Goal: Task Accomplishment & Management: Complete application form

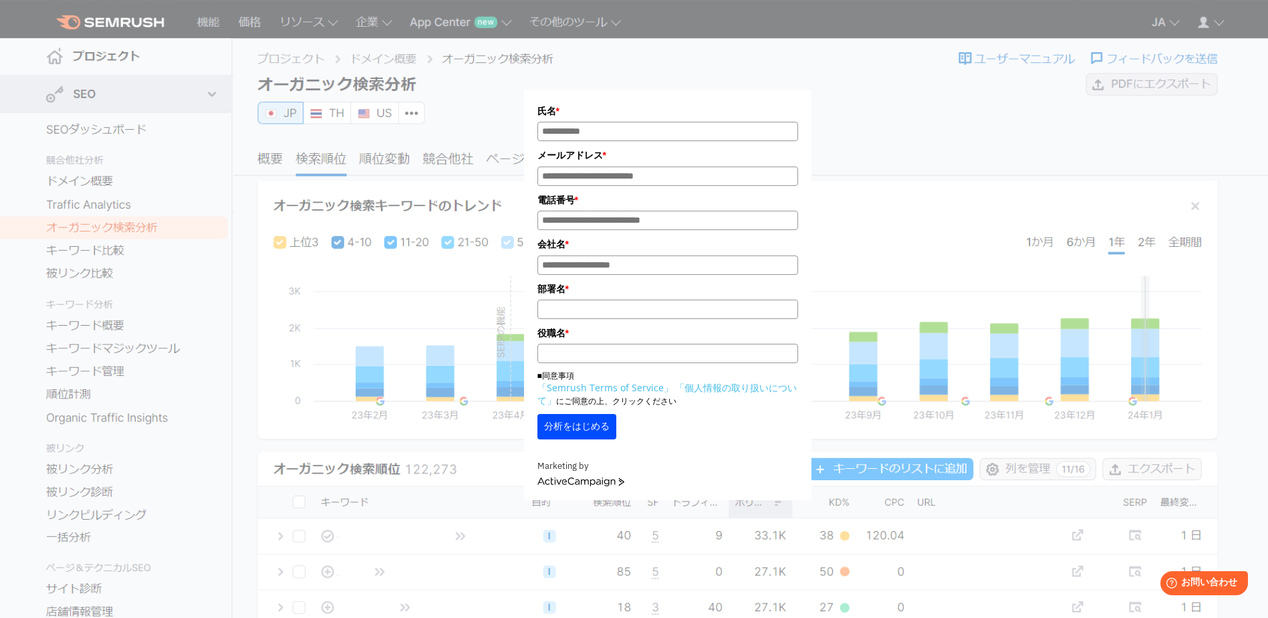
click at [1178, 25] on div "氏名 * メールアドレス * 電話番号 * 会社名 * *" at bounding box center [669, 253] width 1071 height 493
click at [706, 132] on input "氏名*" at bounding box center [667, 131] width 261 height 19
type input "*"
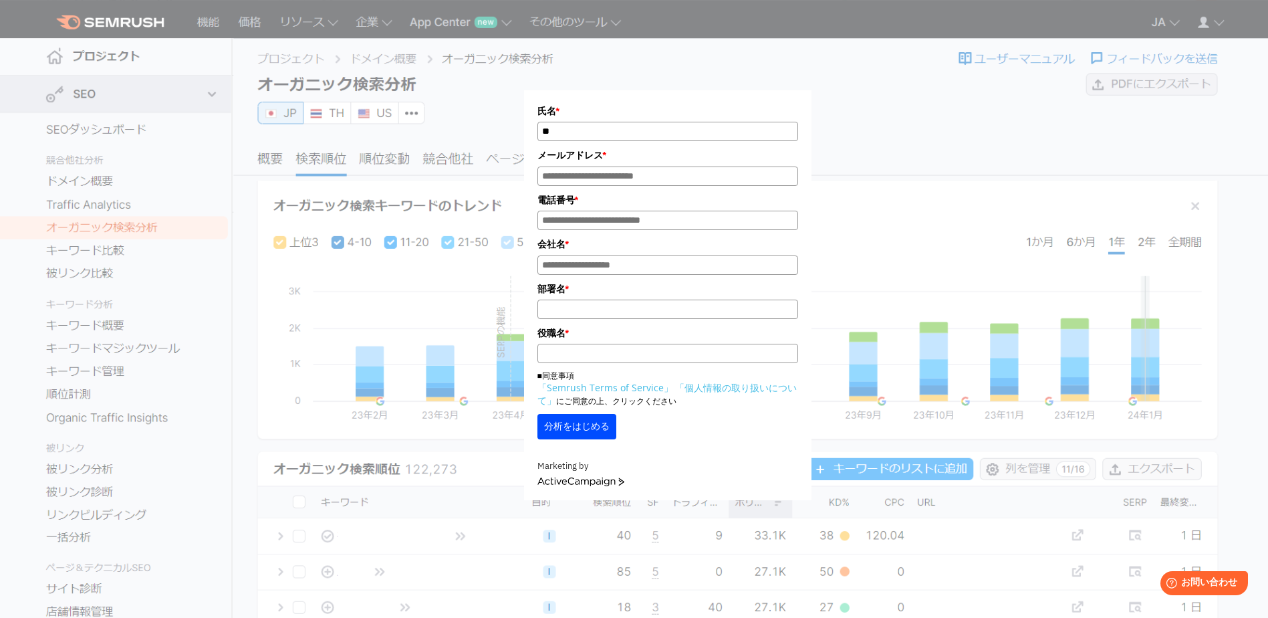
type input "*"
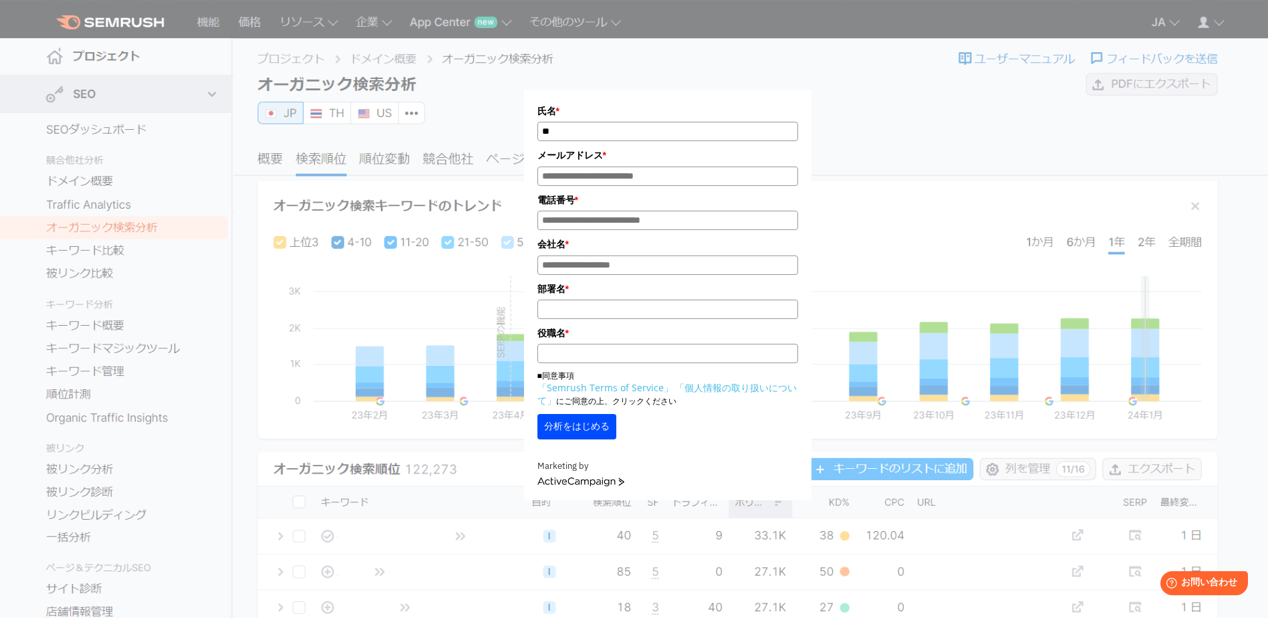
type input "*"
type input "**********"
type input "*"
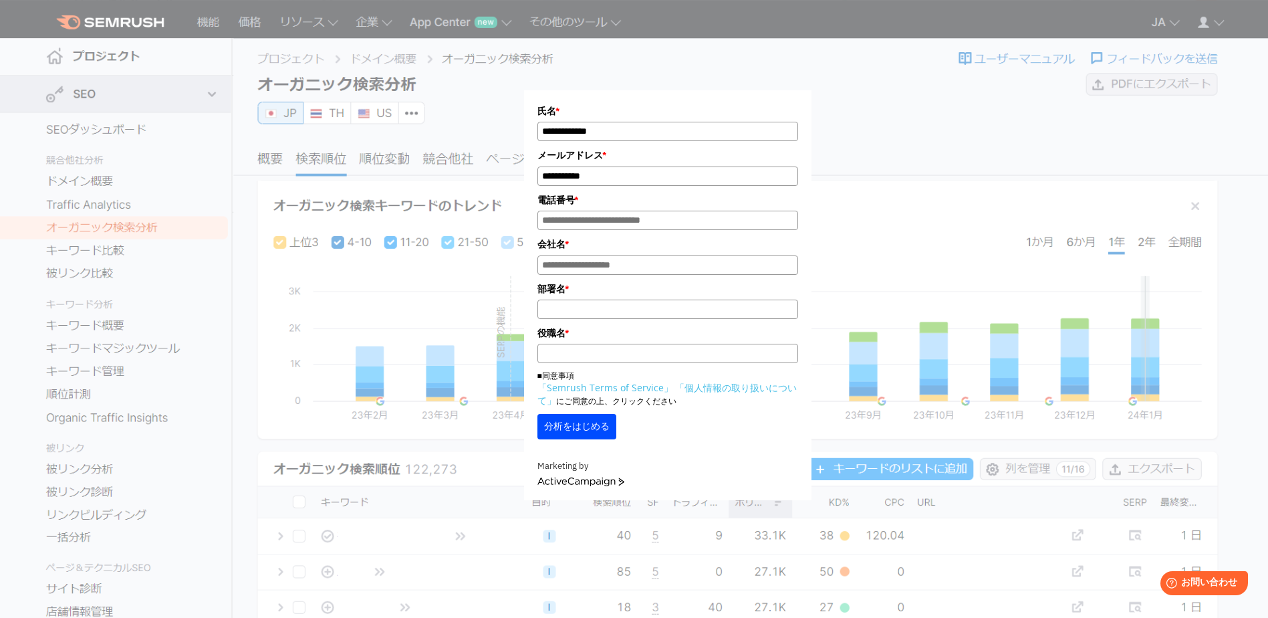
type input "**********"
type input "*"
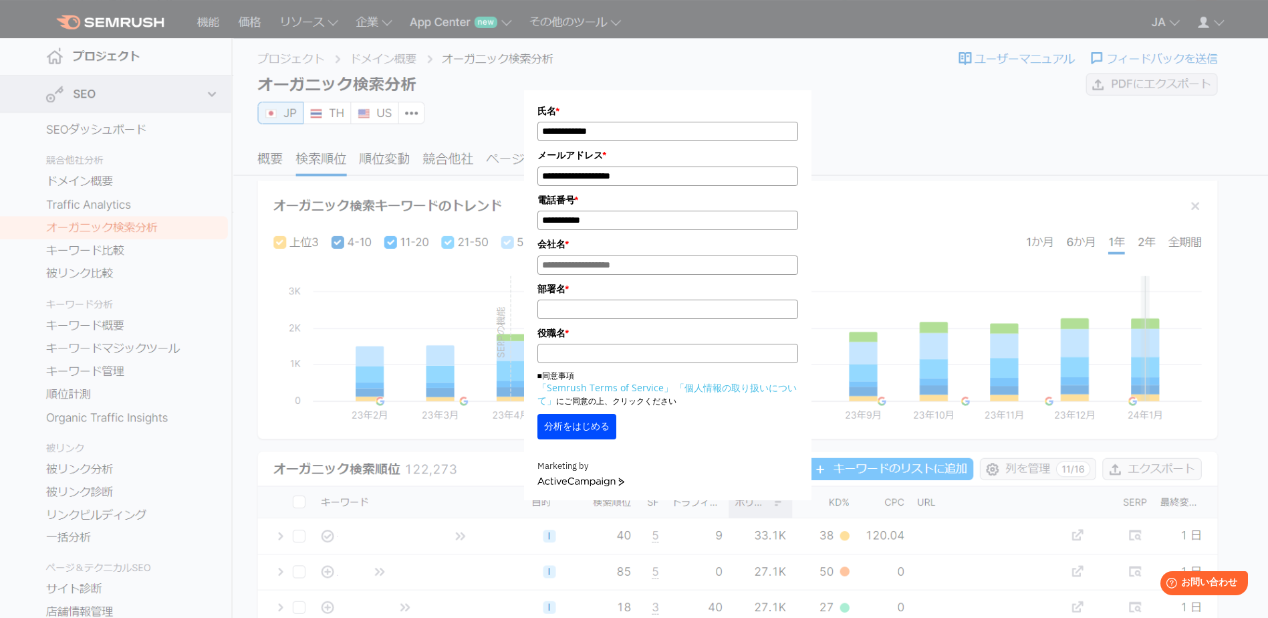
type input "**********"
type input "*"
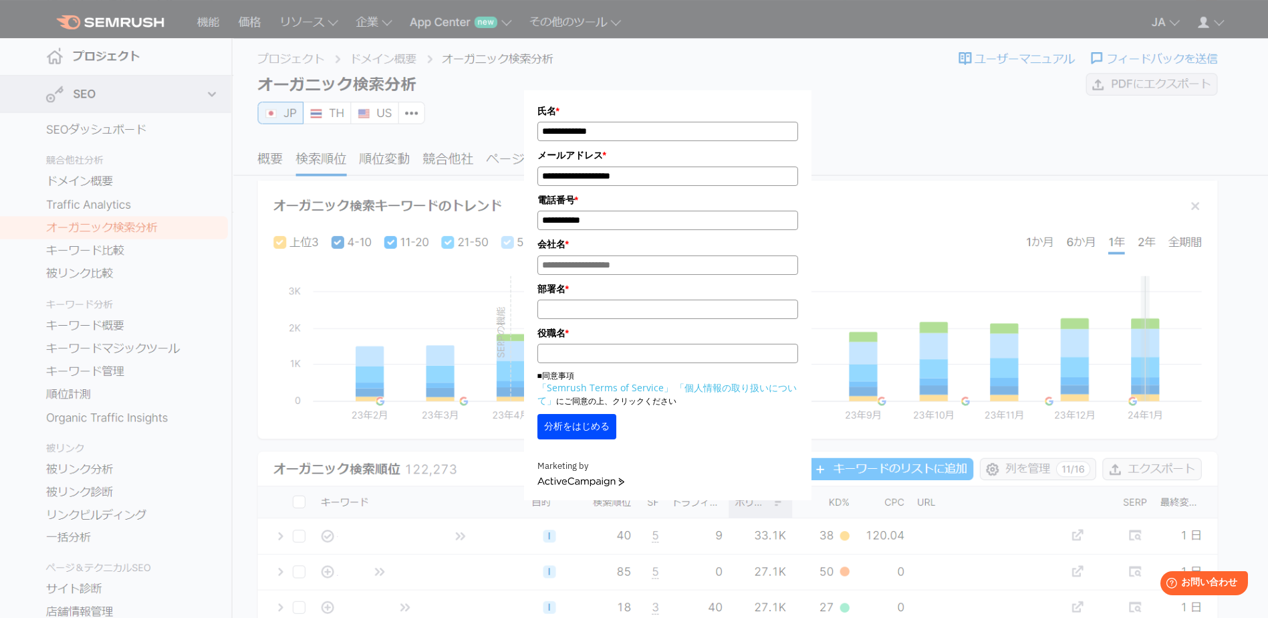
type input "*"
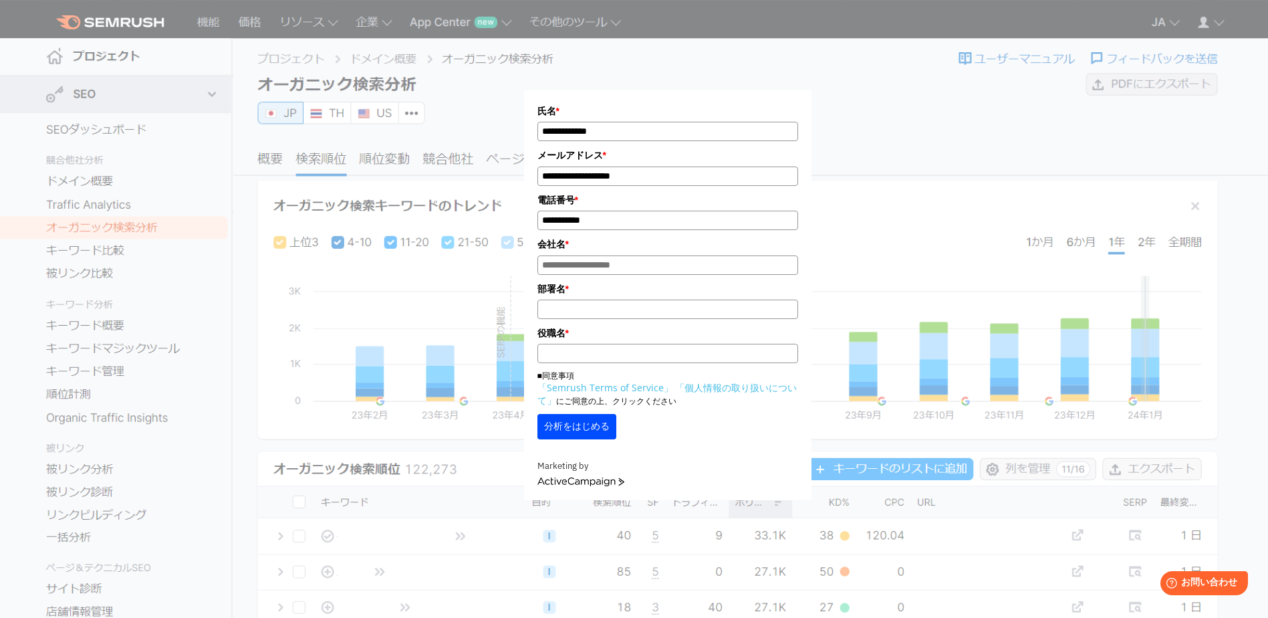
type input "*"
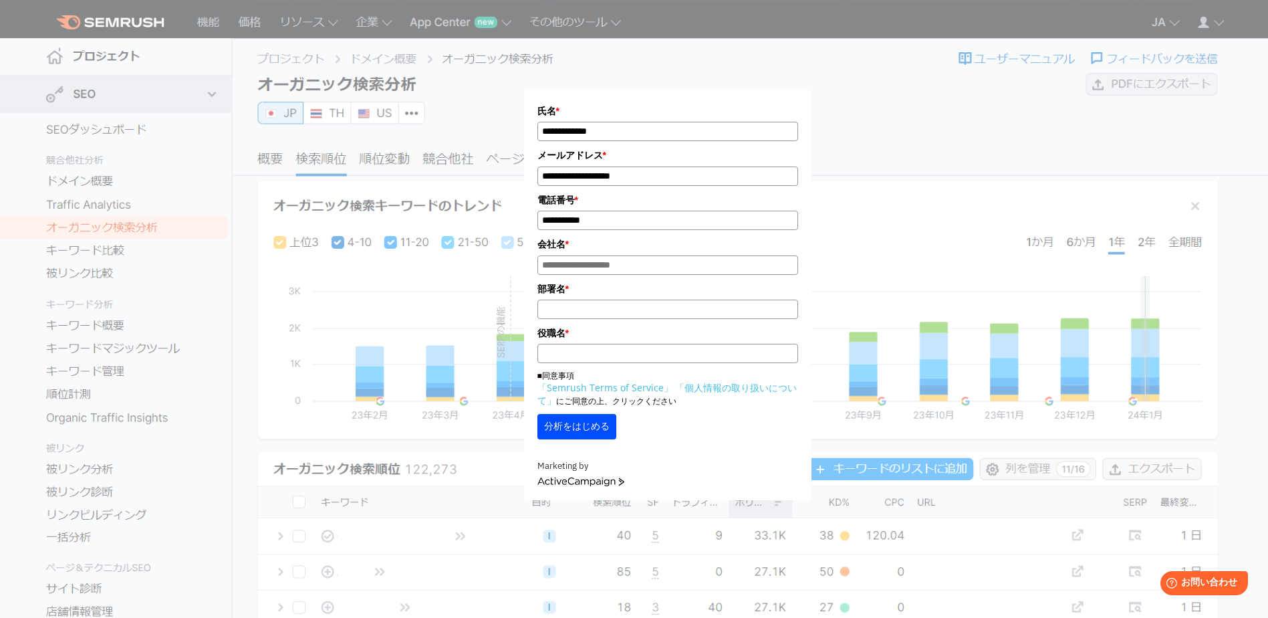
type input "*"
type input "**********"
type input "*"
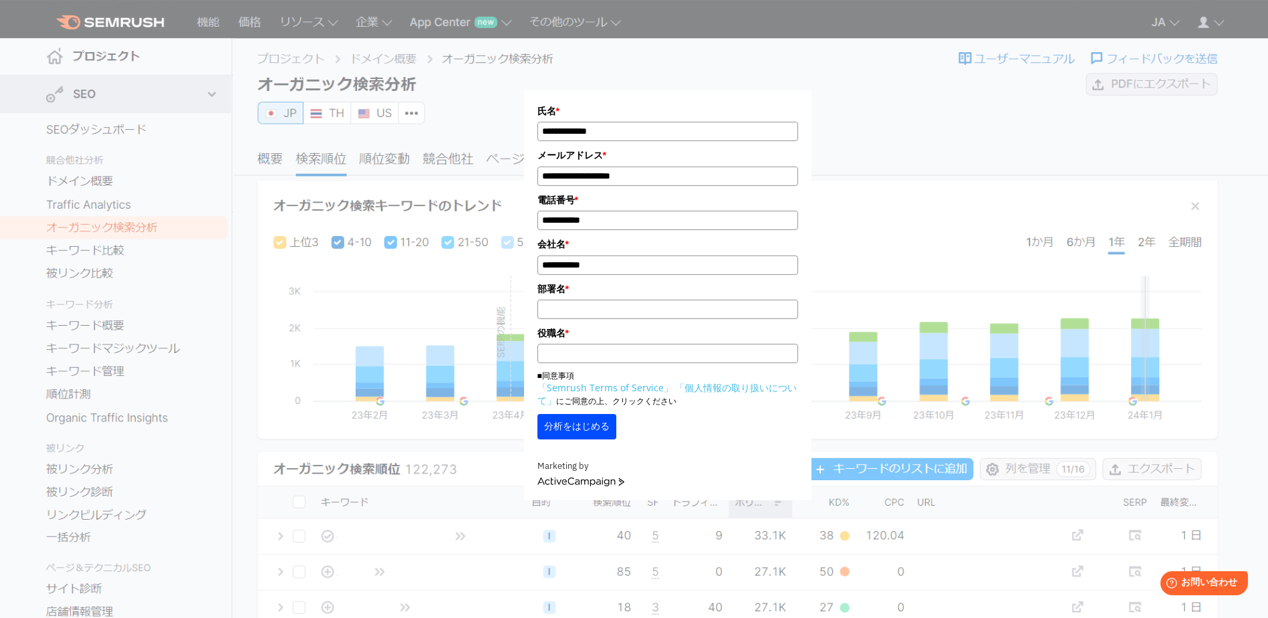
type input "*"
click at [691, 303] on div "部署名 * ****" at bounding box center [667, 299] width 261 height 37
drag, startPoint x: 521, startPoint y: 297, endPoint x: 374, endPoint y: 273, distance: 149.1
click at [372, 277] on div "**********" at bounding box center [668, 258] width 668 height 483
type input "*********"
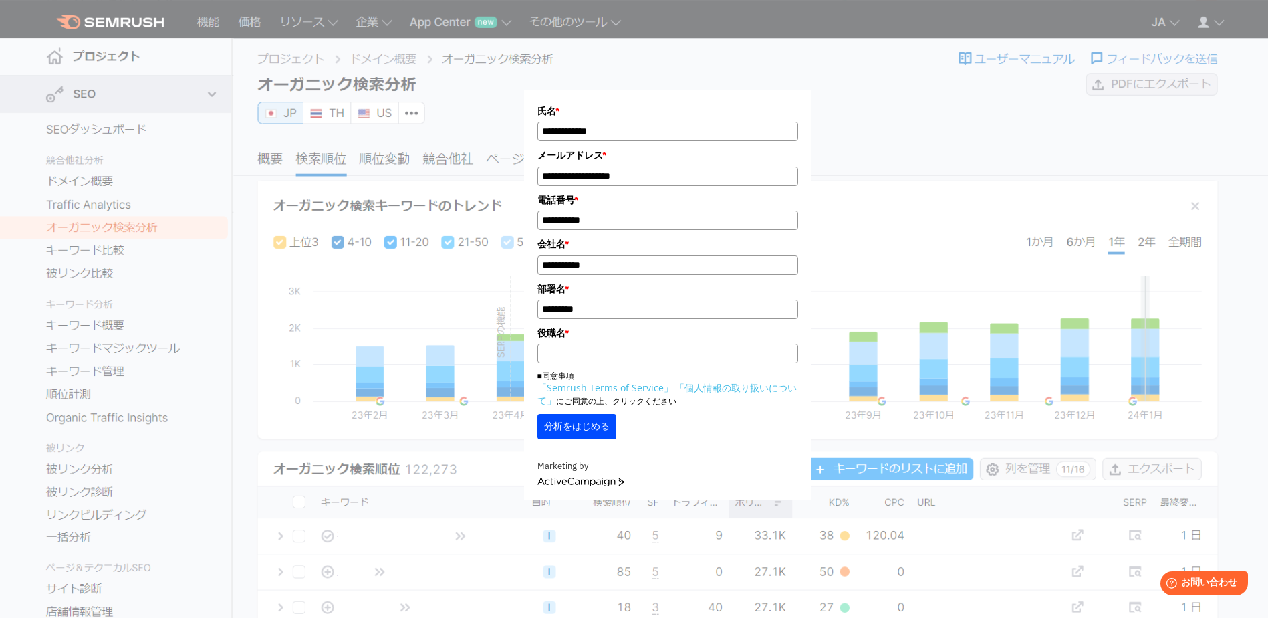
click at [607, 356] on input "役職名 *" at bounding box center [667, 353] width 261 height 19
type input "**********"
click at [573, 433] on button "分析をはじめる" at bounding box center [576, 426] width 79 height 25
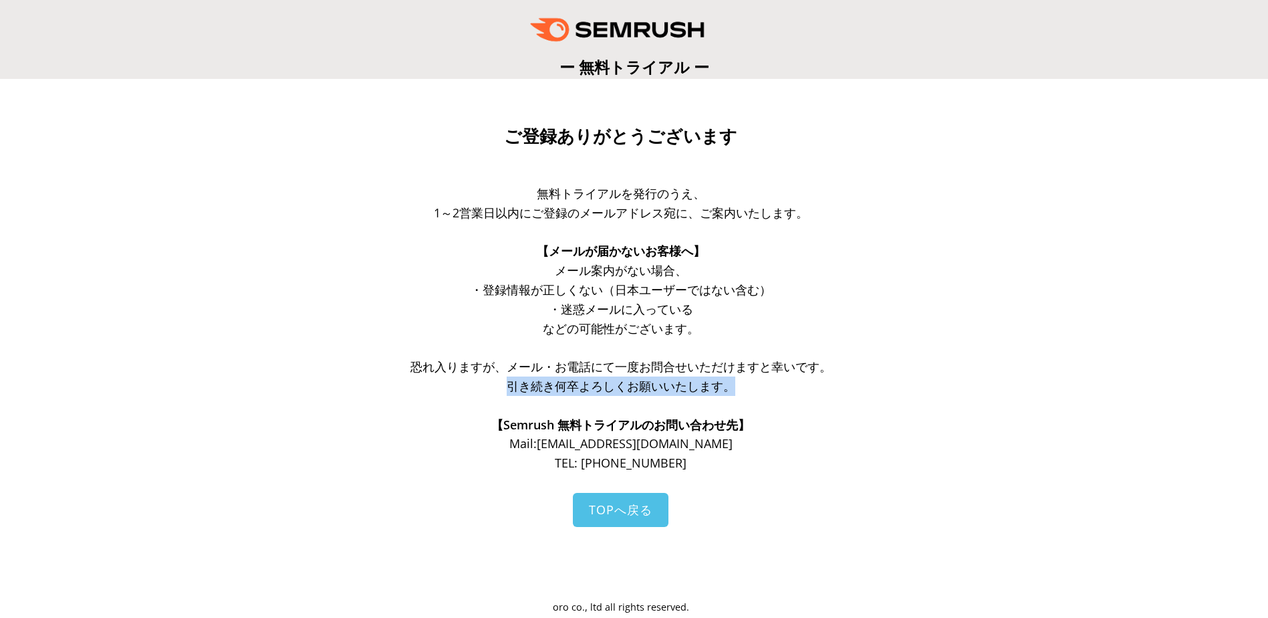
click at [826, 378] on div "無料トライアルを発行のうえ、 1～2営業日以内にご登録のメールアドレス宛に、ご案内いたします。 【メールが届かないお客様へ】 メール案内がない場合、 ・登録情…" at bounding box center [621, 328] width 508 height 289
click at [808, 467] on p "TEL: [PHONE_NUMBER]" at bounding box center [621, 462] width 508 height 19
click at [797, 364] on span "恐れ入りますが、メール・お電話にて一度お問合せいただけますと幸いです。" at bounding box center [620, 366] width 421 height 16
click at [788, 419] on p "【Semrush 無料トライアルのお問い合わせ先】" at bounding box center [621, 424] width 508 height 19
click at [813, 301] on p "・迷惑メールに入っている" at bounding box center [621, 308] width 508 height 19
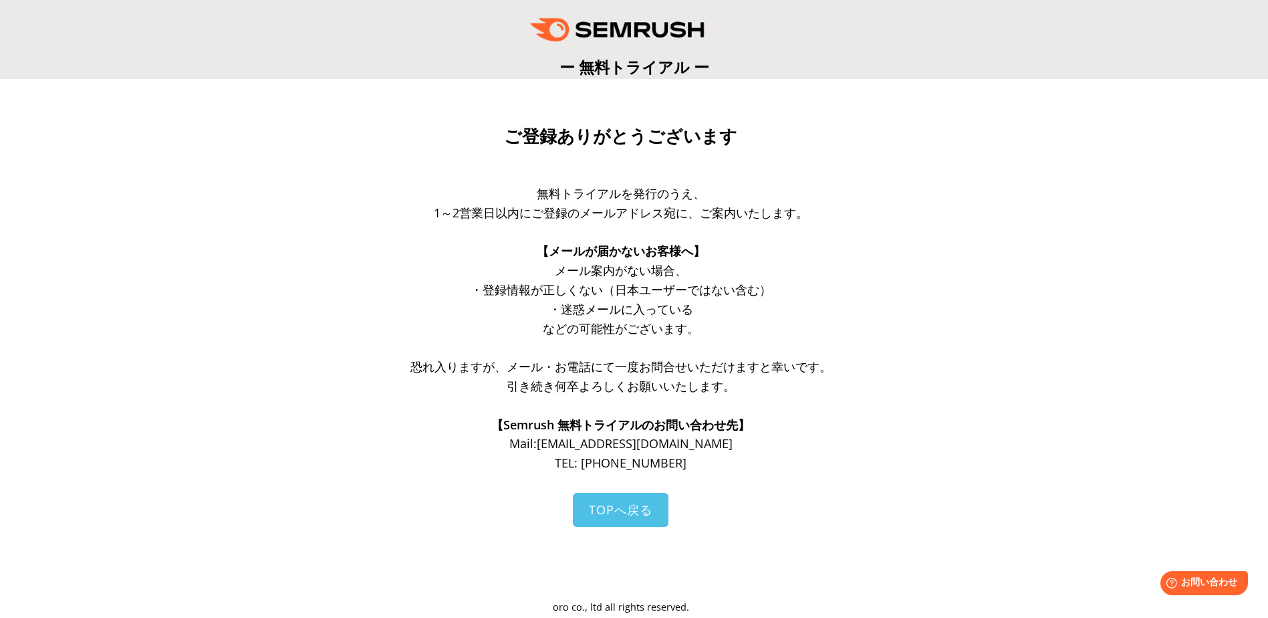
click at [800, 230] on p at bounding box center [621, 232] width 508 height 19
click at [755, 273] on p "メール案内がない場合、" at bounding box center [621, 270] width 508 height 19
drag, startPoint x: 732, startPoint y: 211, endPoint x: 560, endPoint y: 193, distance: 172.7
click at [560, 193] on div "無料トライアルを発行のうえ、 1～2営業日以内にご登録のメールアドレス宛に、ご案内いたします。 【メールが届かないお客様へ】 メール案内がない場合、 ・登録情…" at bounding box center [621, 328] width 508 height 289
drag, startPoint x: 832, startPoint y: 253, endPoint x: 816, endPoint y: 332, distance: 80.5
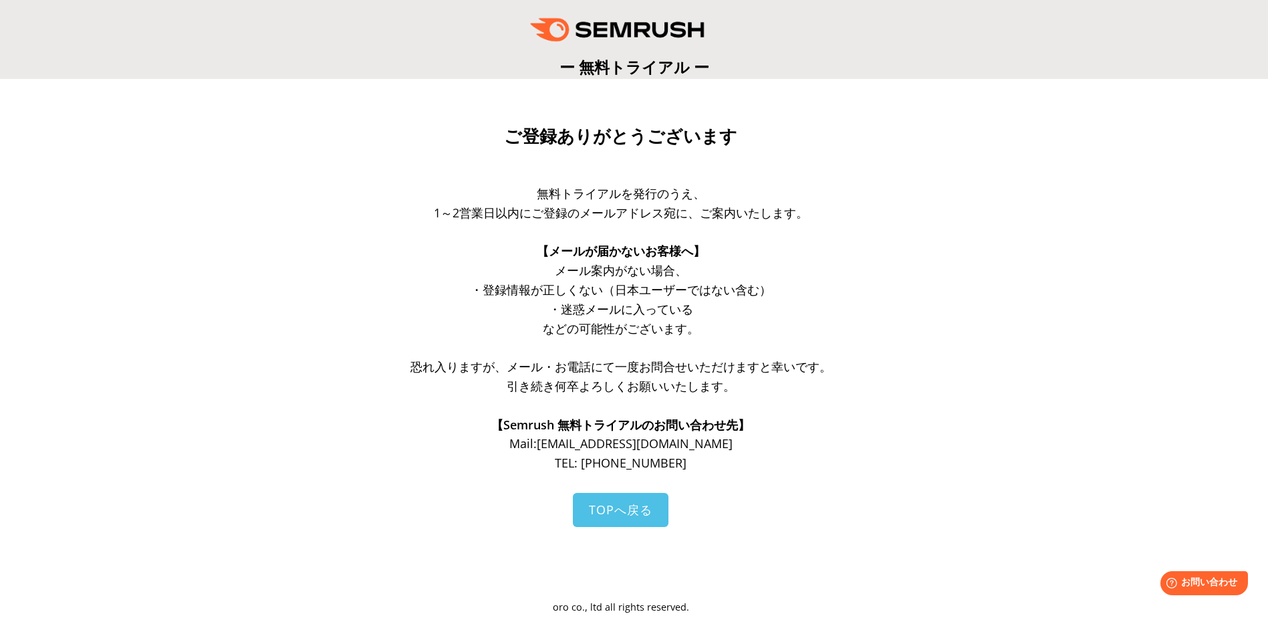
click at [834, 254] on p "【メールが届かないお客様へ】" at bounding box center [621, 250] width 508 height 19
click at [816, 332] on p "などの可能性がございます。" at bounding box center [621, 328] width 508 height 19
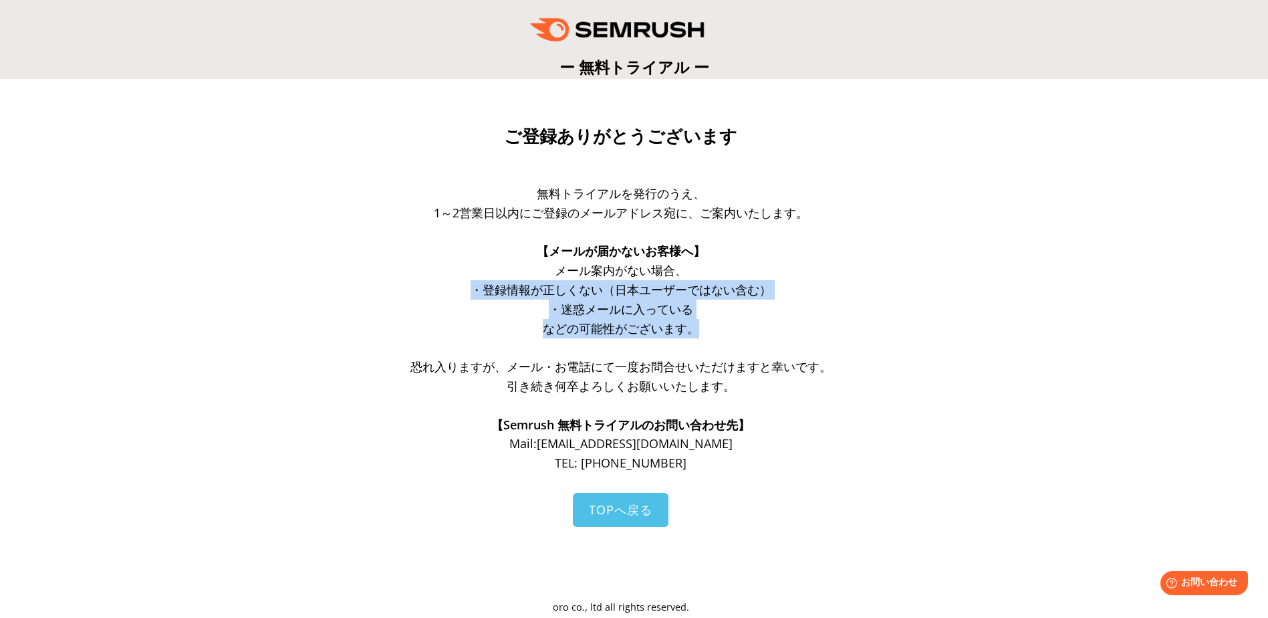
drag, startPoint x: 794, startPoint y: 329, endPoint x: 625, endPoint y: 238, distance: 192.0
click at [625, 238] on div "無料トライアルを発行のうえ、 1～2営業日以内にご登録のメールアドレス宛に、ご案内いたします。 【メールが届かないお客様へ】 メール案内がない場合、 ・登録情…" at bounding box center [621, 328] width 508 height 289
click at [870, 332] on p "などの可能性がございます。" at bounding box center [621, 328] width 508 height 19
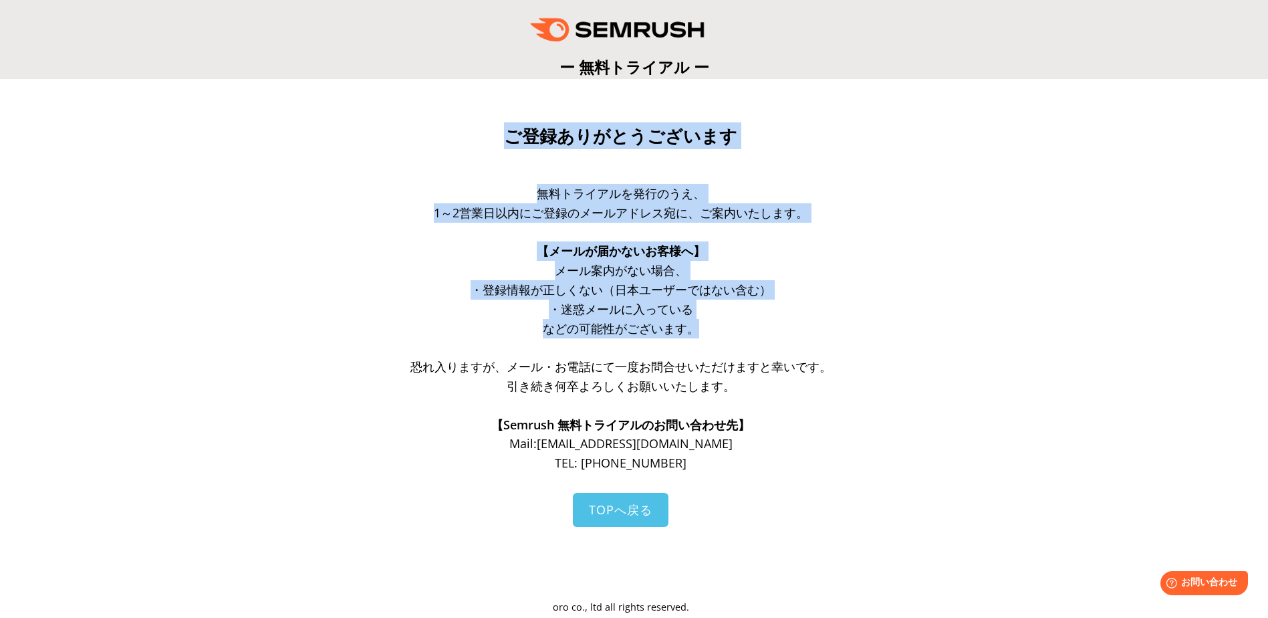
drag, startPoint x: 780, startPoint y: 326, endPoint x: 511, endPoint y: 127, distance: 334.7
click at [511, 127] on div "ご登録ありがとうございます 無料トライアルを発行のうえ、 1～2営業日以内にご登録のメールアドレス宛に、ご案内いたします。 【メールが届かないお客様へ】 メー…" at bounding box center [634, 368] width 535 height 493
click at [834, 277] on p "メール案内がない場合、" at bounding box center [621, 270] width 508 height 19
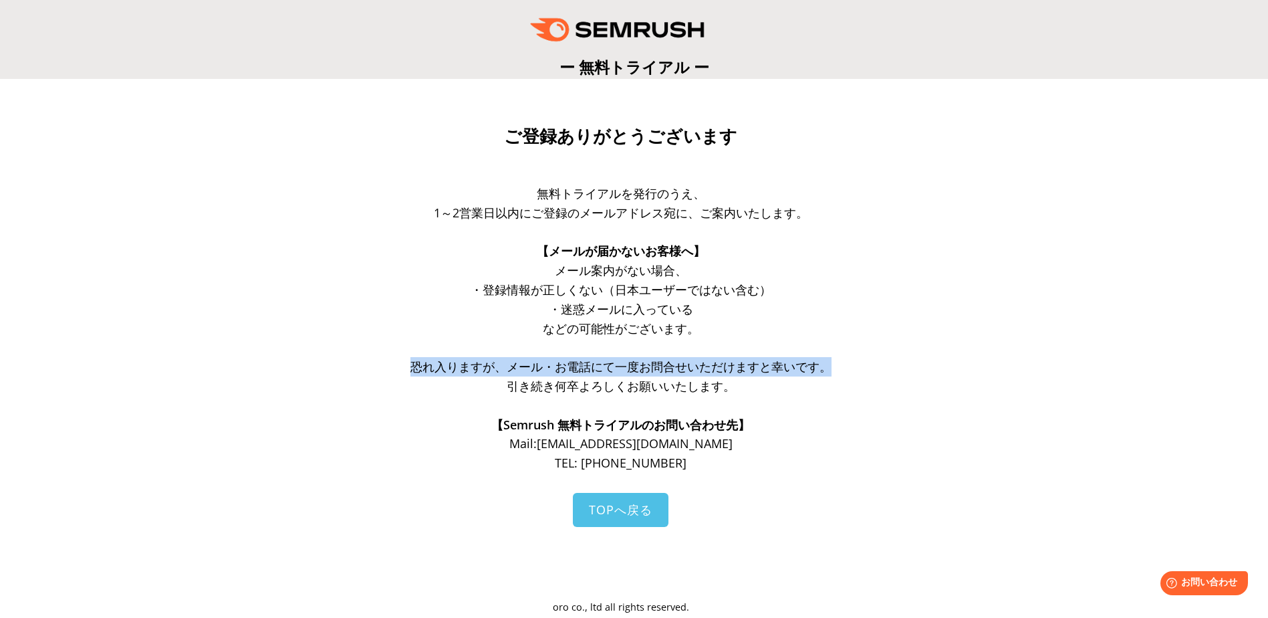
click at [830, 363] on div "無料トライアルを発行のうえ、 1～2営業日以内にご登録のメールアドレス宛に、ご案内いたします。 【メールが届かないお客様へ】 メール案内がない場合、 ・登録情…" at bounding box center [621, 328] width 508 height 289
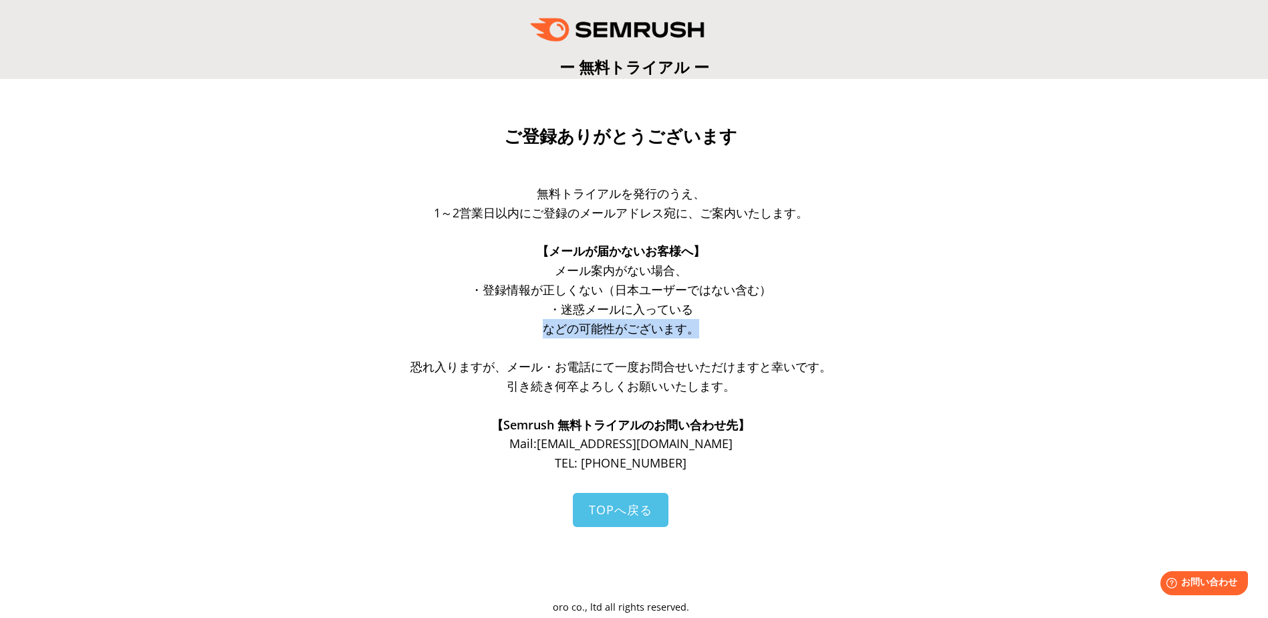
drag, startPoint x: 830, startPoint y: 363, endPoint x: 741, endPoint y: 315, distance: 101.1
click at [741, 315] on div "無料トライアルを発行のうえ、 1～2営業日以内にご登録のメールアドレス宛に、ご案内いたします。 【メールが届かないお客様へ】 メール案内がない場合、 ・登録情…" at bounding box center [621, 328] width 508 height 289
drag, startPoint x: 741, startPoint y: 315, endPoint x: 733, endPoint y: 334, distance: 20.1
click at [734, 331] on p "などの可能性がございます。" at bounding box center [621, 328] width 508 height 19
click at [735, 328] on p "などの可能性がございます。" at bounding box center [621, 328] width 508 height 19
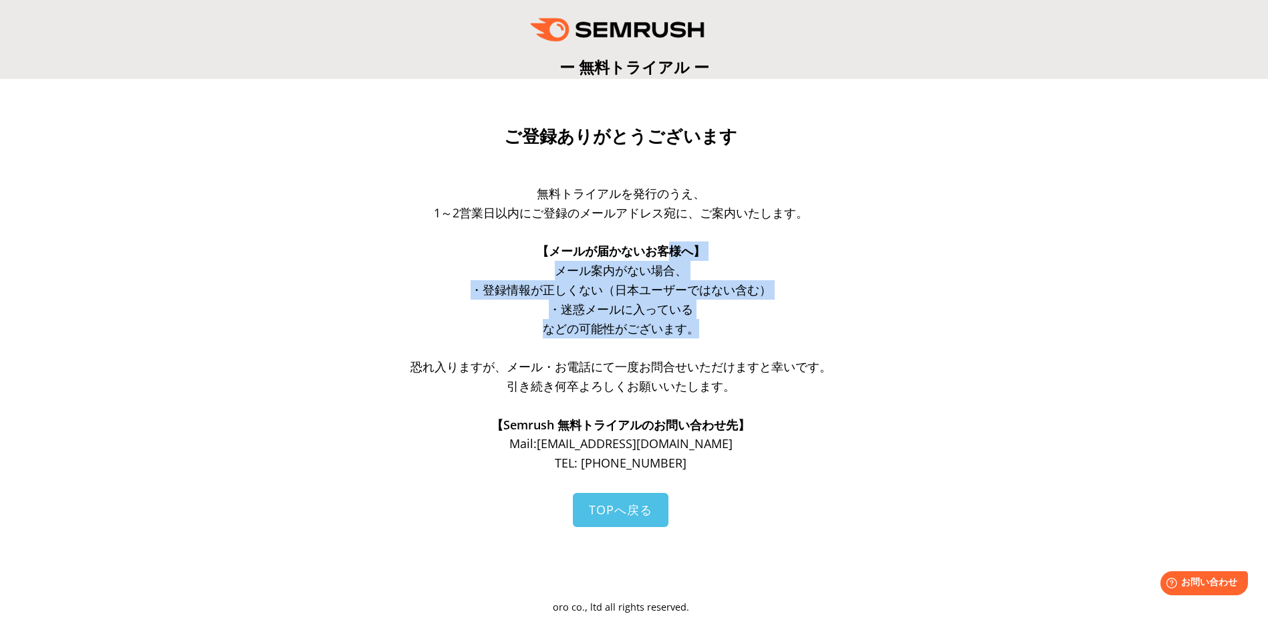
drag, startPoint x: 739, startPoint y: 329, endPoint x: 585, endPoint y: 186, distance: 210.0
click at [585, 186] on div "無料トライアルを発行のうえ、 1～2営業日以内にご登録のメールアドレス宛に、ご案内いたします。 【メールが届かないお客様へ】 メール案内がない場合、 ・登録情…" at bounding box center [621, 328] width 508 height 289
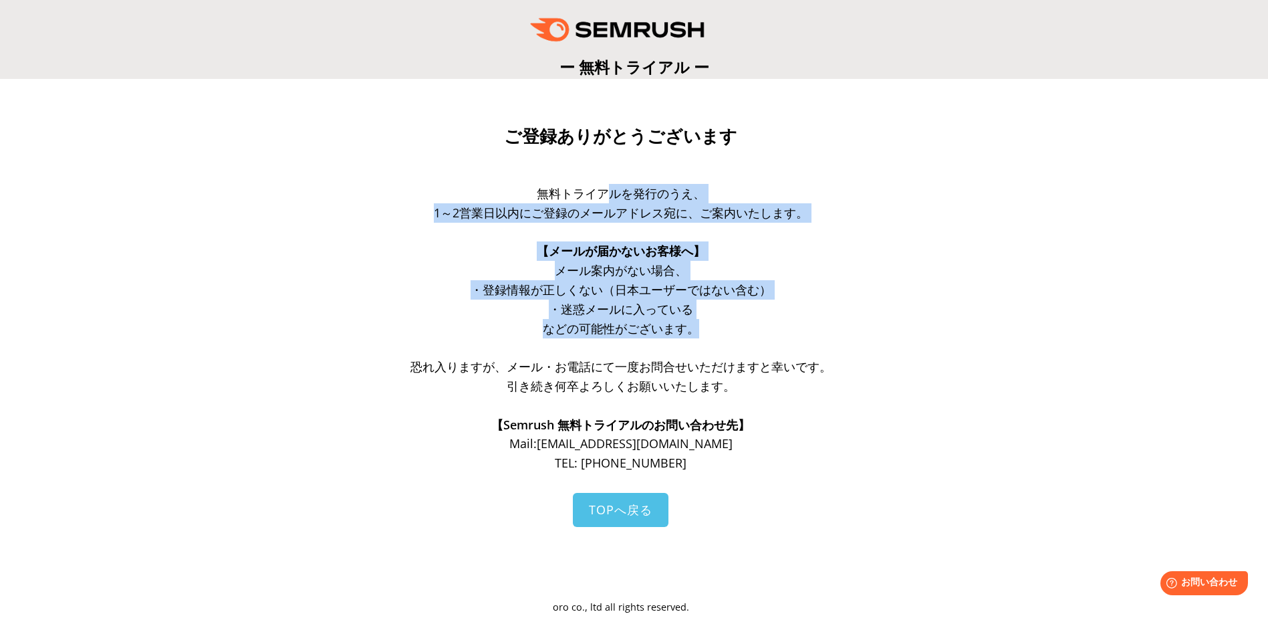
click at [854, 332] on p "などの可能性がございます。" at bounding box center [621, 328] width 508 height 19
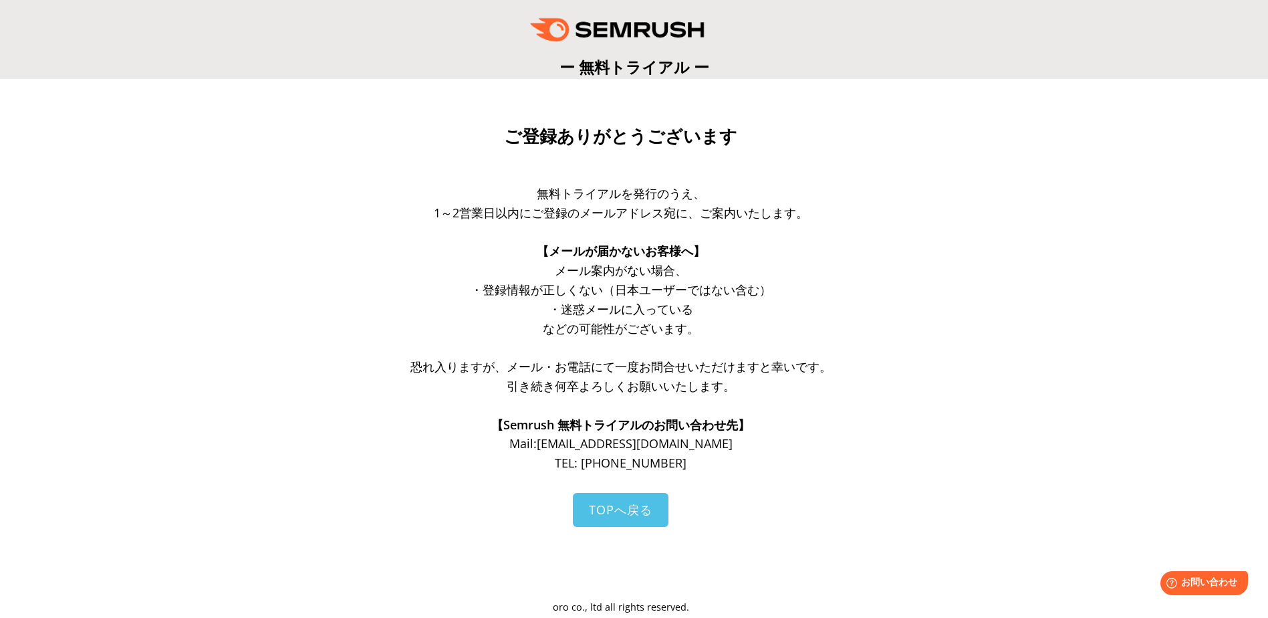
click at [832, 352] on p at bounding box center [621, 347] width 508 height 19
click at [831, 477] on div "無料トライアルを発行のうえ、 1～2営業日以内にご登録のメールアドレス宛に、ご案内いたします。 【メールが届かないお客様へ】 メール案内がない場合、 ・登録情…" at bounding box center [621, 338] width 508 height 309
